Goal: Task Accomplishment & Management: Manage account settings

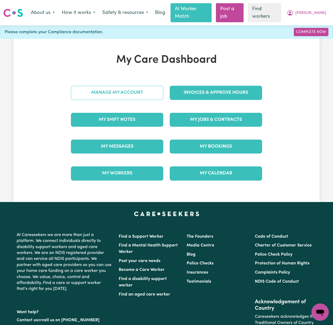
click at [152, 86] on link "Manage My Account" at bounding box center [117, 93] width 92 height 14
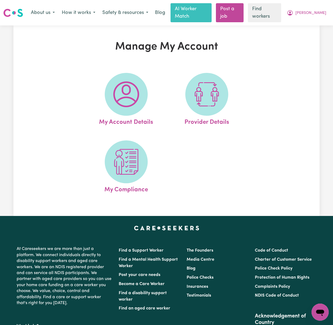
click at [226, 89] on span at bounding box center [206, 94] width 43 height 43
select select "AGED_HOME_CARE"
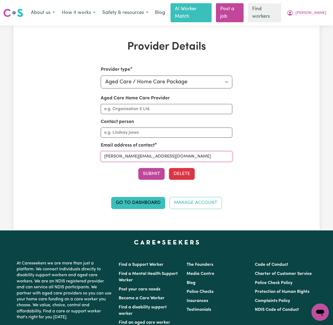
click at [202, 152] on input "[PERSON_NAME][EMAIL_ADDRESS][DOMAIN_NAME]" at bounding box center [167, 157] width 132 height 10
click at [326, 10] on button "[PERSON_NAME]" at bounding box center [306, 12] width 46 height 11
click at [322, 23] on link "My Dashboard" at bounding box center [308, 24] width 42 height 10
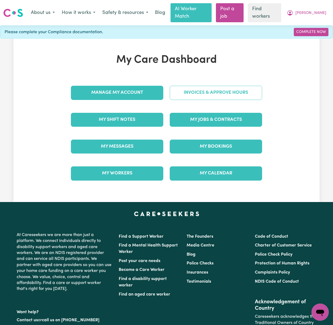
click at [195, 87] on link "Invoices & Approve Hours" at bounding box center [215, 93] width 92 height 14
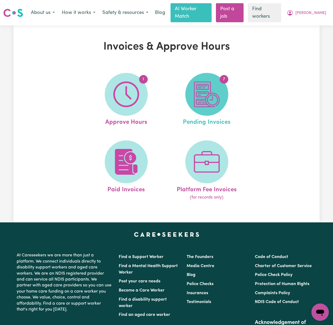
click at [215, 91] on img at bounding box center [207, 95] width 26 height 26
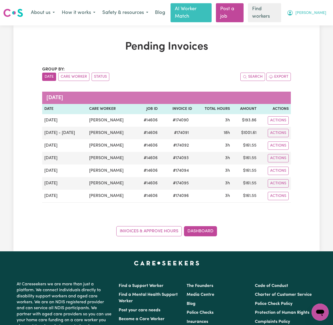
click at [319, 11] on span "[PERSON_NAME]" at bounding box center [310, 13] width 31 height 6
click at [320, 20] on link "My Dashboard" at bounding box center [308, 24] width 42 height 10
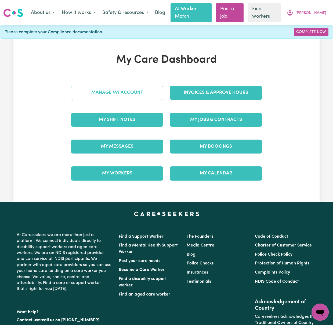
click at [125, 86] on link "Manage My Account" at bounding box center [117, 93] width 92 height 14
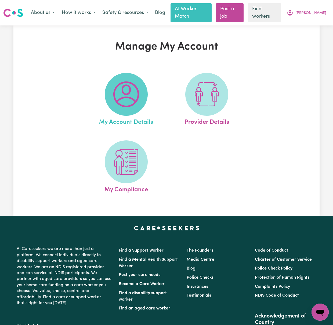
click at [143, 91] on span at bounding box center [126, 94] width 43 height 43
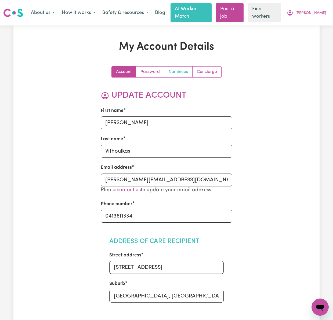
click at [182, 67] on link "Nominees" at bounding box center [178, 72] width 28 height 11
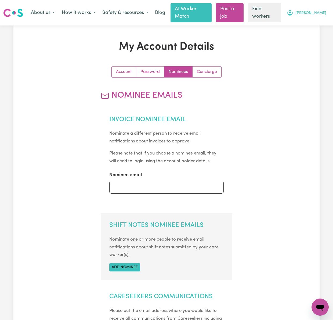
drag, startPoint x: 318, startPoint y: 10, endPoint x: 320, endPoint y: 13, distance: 3.7
click at [318, 10] on span "[PERSON_NAME]" at bounding box center [310, 13] width 31 height 6
click at [321, 19] on link "My Dashboard" at bounding box center [308, 24] width 42 height 10
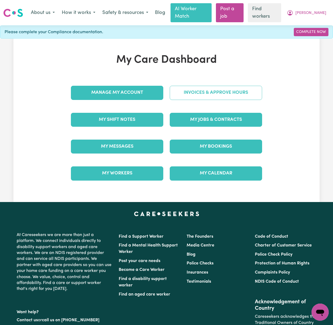
click at [256, 87] on link "Invoices & Approve Hours" at bounding box center [215, 93] width 92 height 14
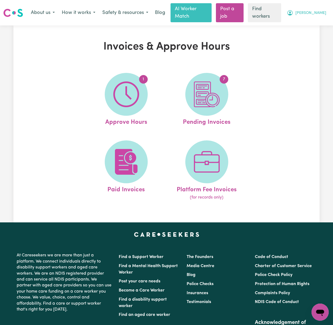
click at [314, 10] on span "[PERSON_NAME]" at bounding box center [310, 13] width 31 height 6
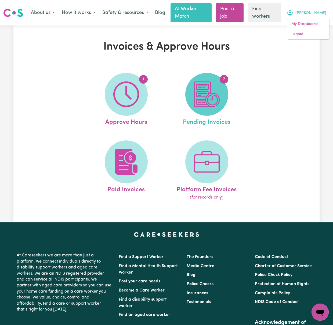
click at [207, 83] on img at bounding box center [207, 95] width 26 height 26
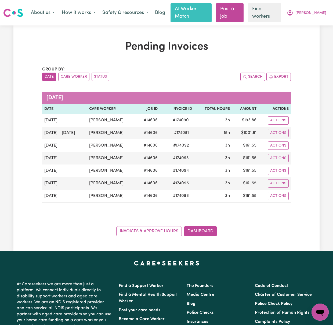
click at [215, 202] on div "Group by: Date Care Worker Status Search Export [DATE] Date Care Worker Job ID …" at bounding box center [166, 151] width 248 height 170
click at [253, 214] on div "Group by: Date Care Worker Status Search Export [DATE] Date Care Worker Job ID …" at bounding box center [166, 151] width 248 height 170
